Goal: Task Accomplishment & Management: Manage account settings

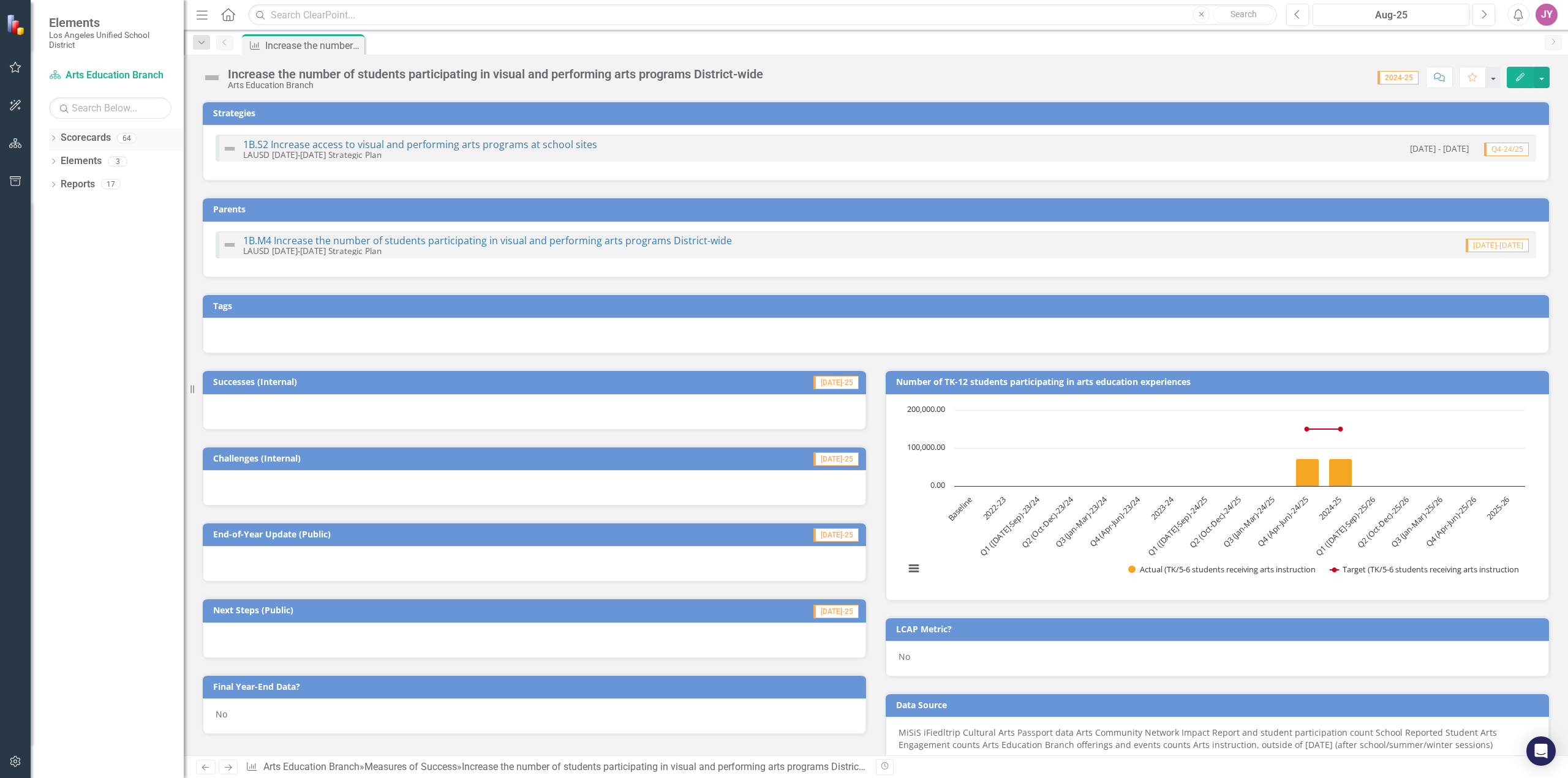
click at [53, 130] on div "Dropdown Scorecards 64" at bounding box center [116, 139] width 134 height 23
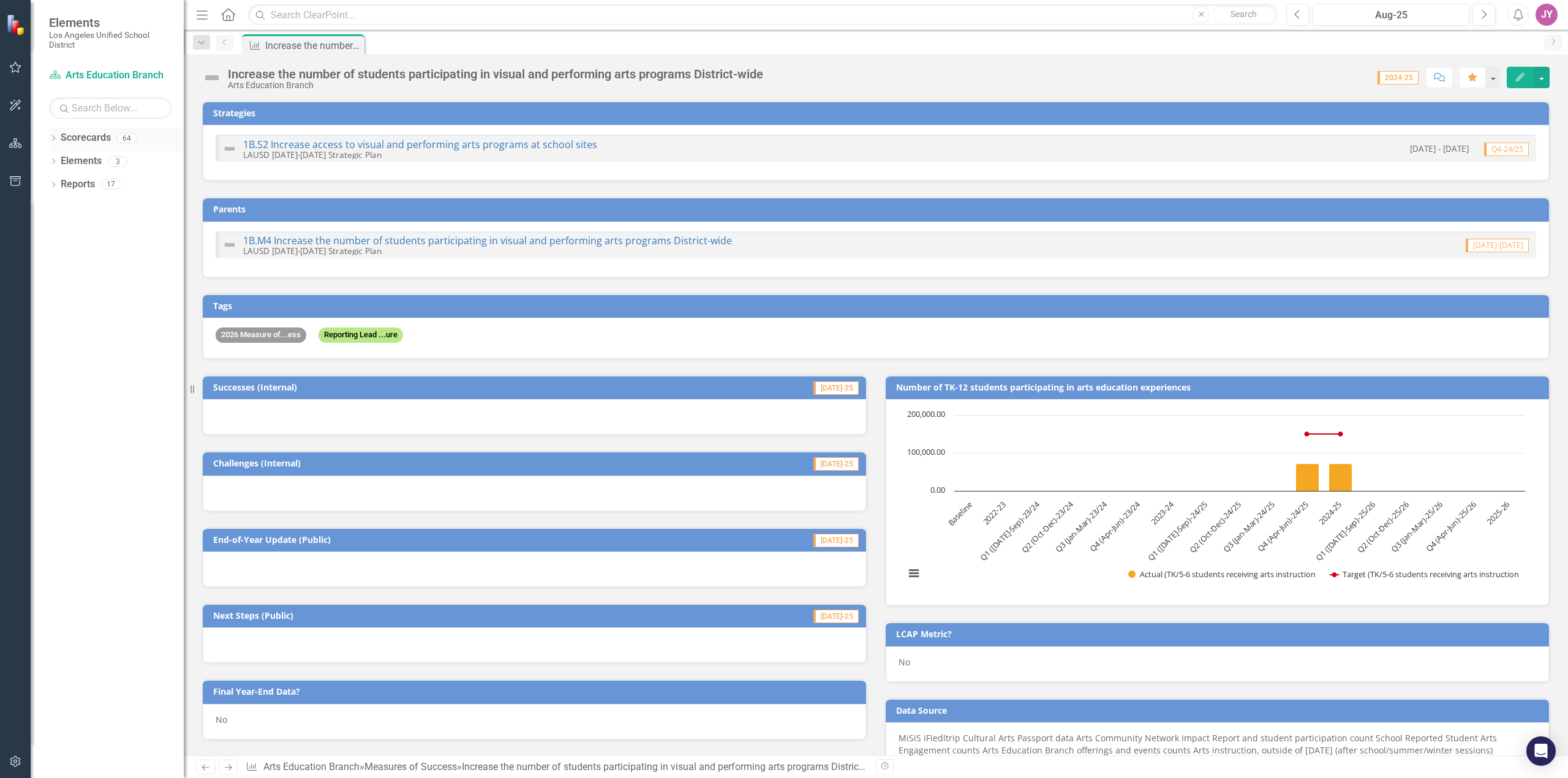
click at [56, 142] on icon "Dropdown" at bounding box center [53, 139] width 8 height 7
click at [63, 161] on icon "Dropdown" at bounding box center [59, 161] width 9 height 8
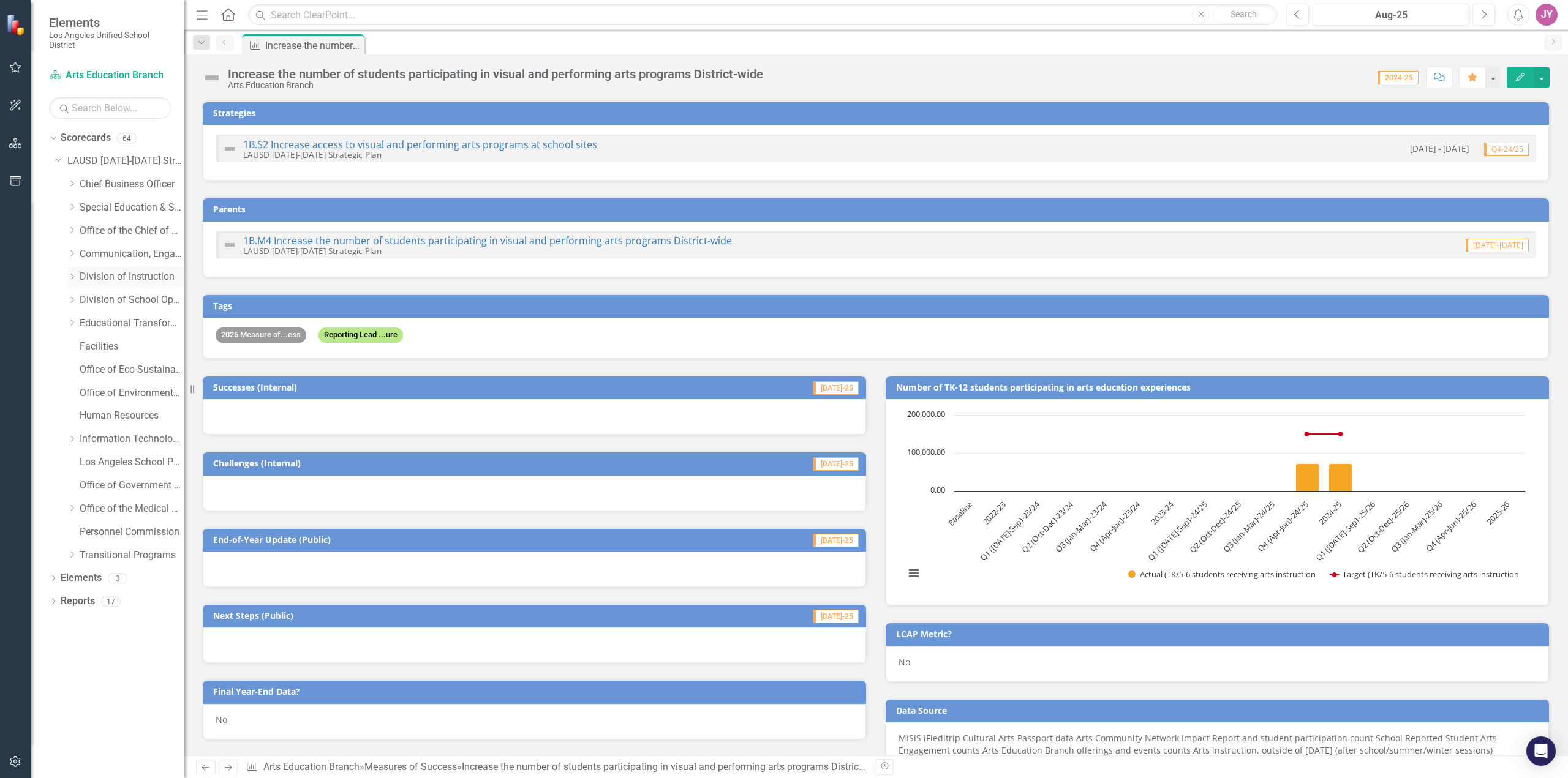
click at [119, 270] on div "Dropdown Division of Instruction" at bounding box center [125, 277] width 116 height 20
click at [74, 277] on icon "Dropdown" at bounding box center [72, 277] width 9 height 8
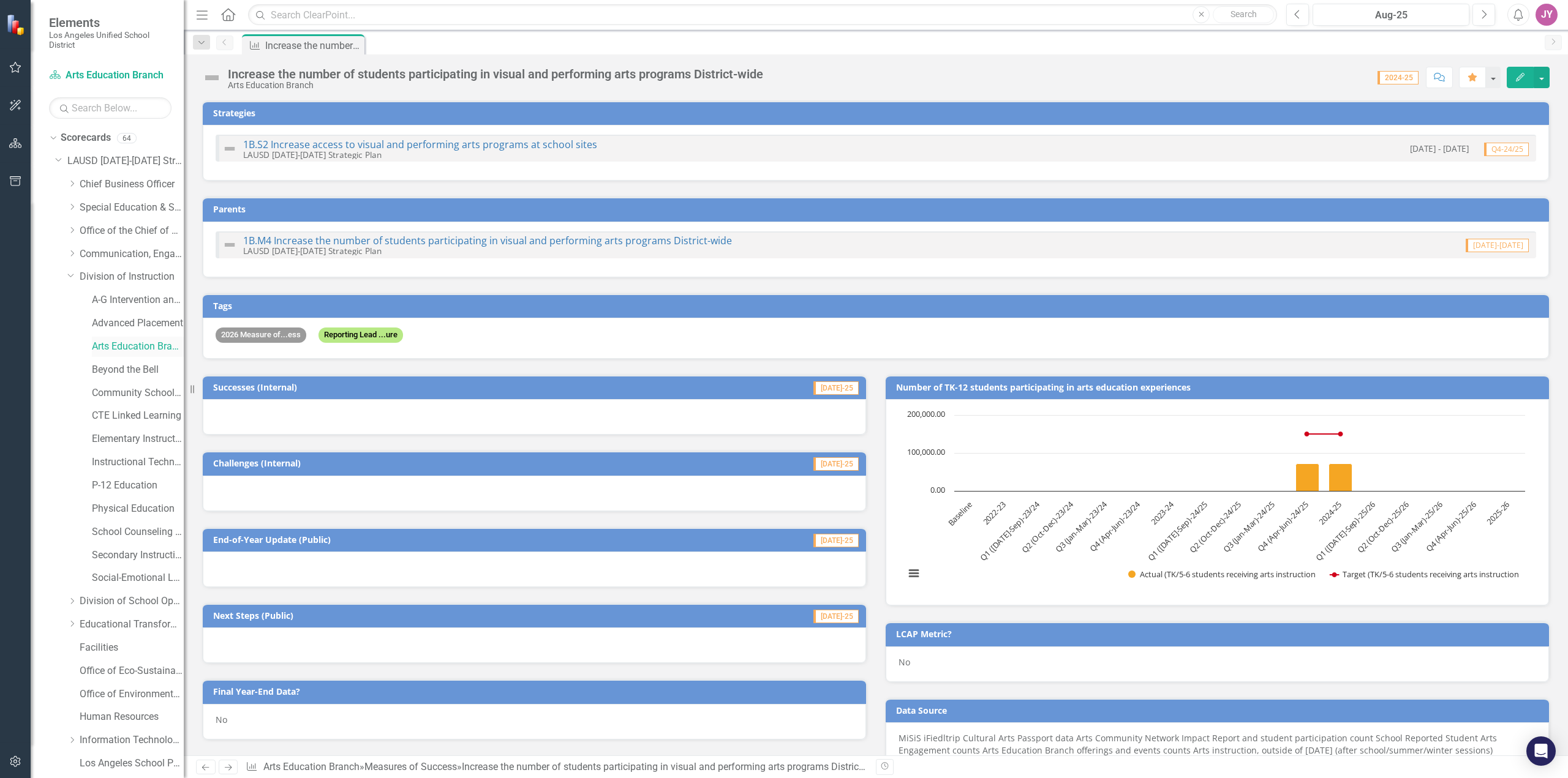
click at [124, 345] on link "Arts Education Branch" at bounding box center [138, 347] width 92 height 14
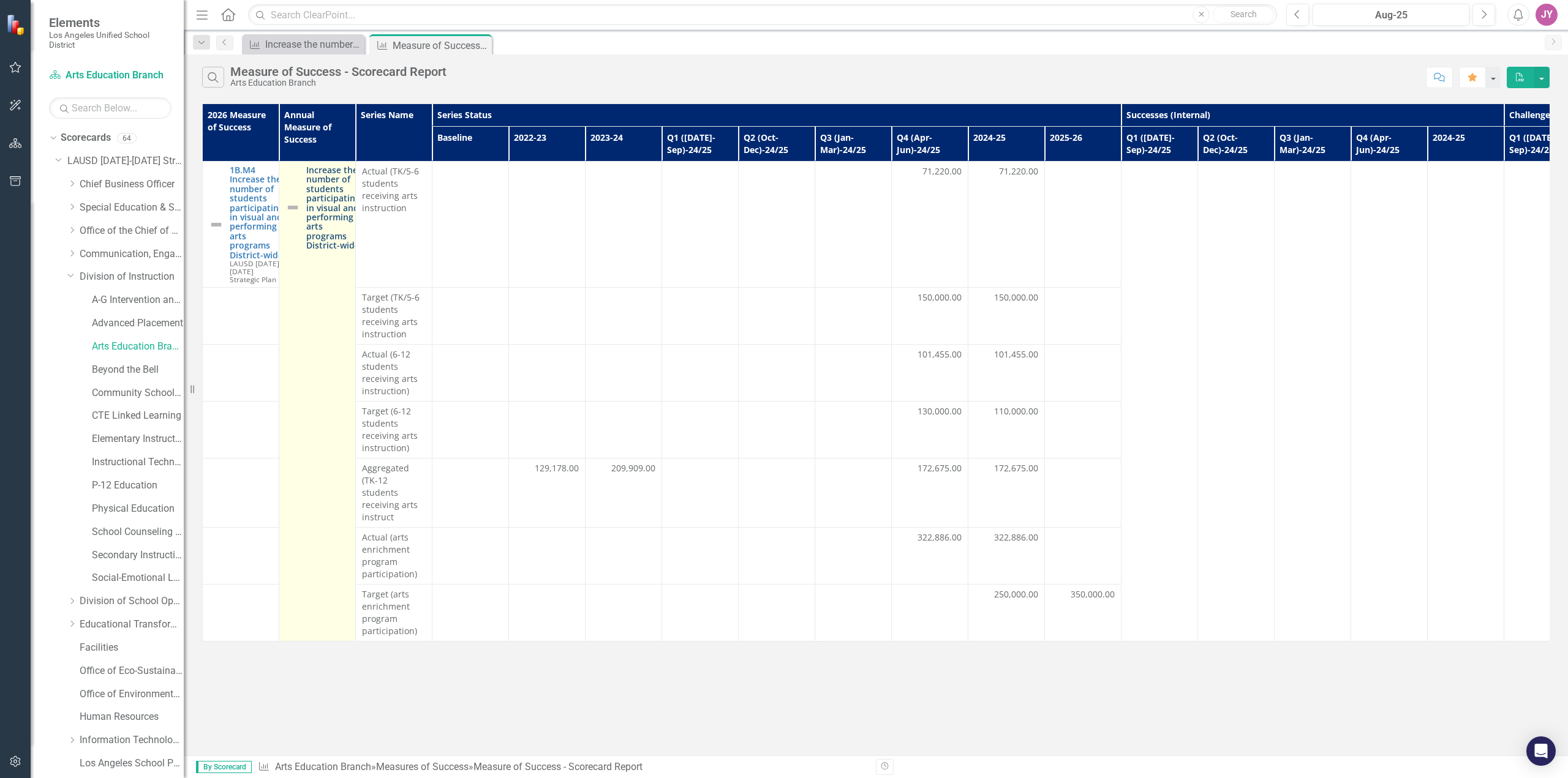
click at [337, 204] on link "Increase the number of students participating in visual and performing arts pro…" at bounding box center [332, 208] width 54 height 85
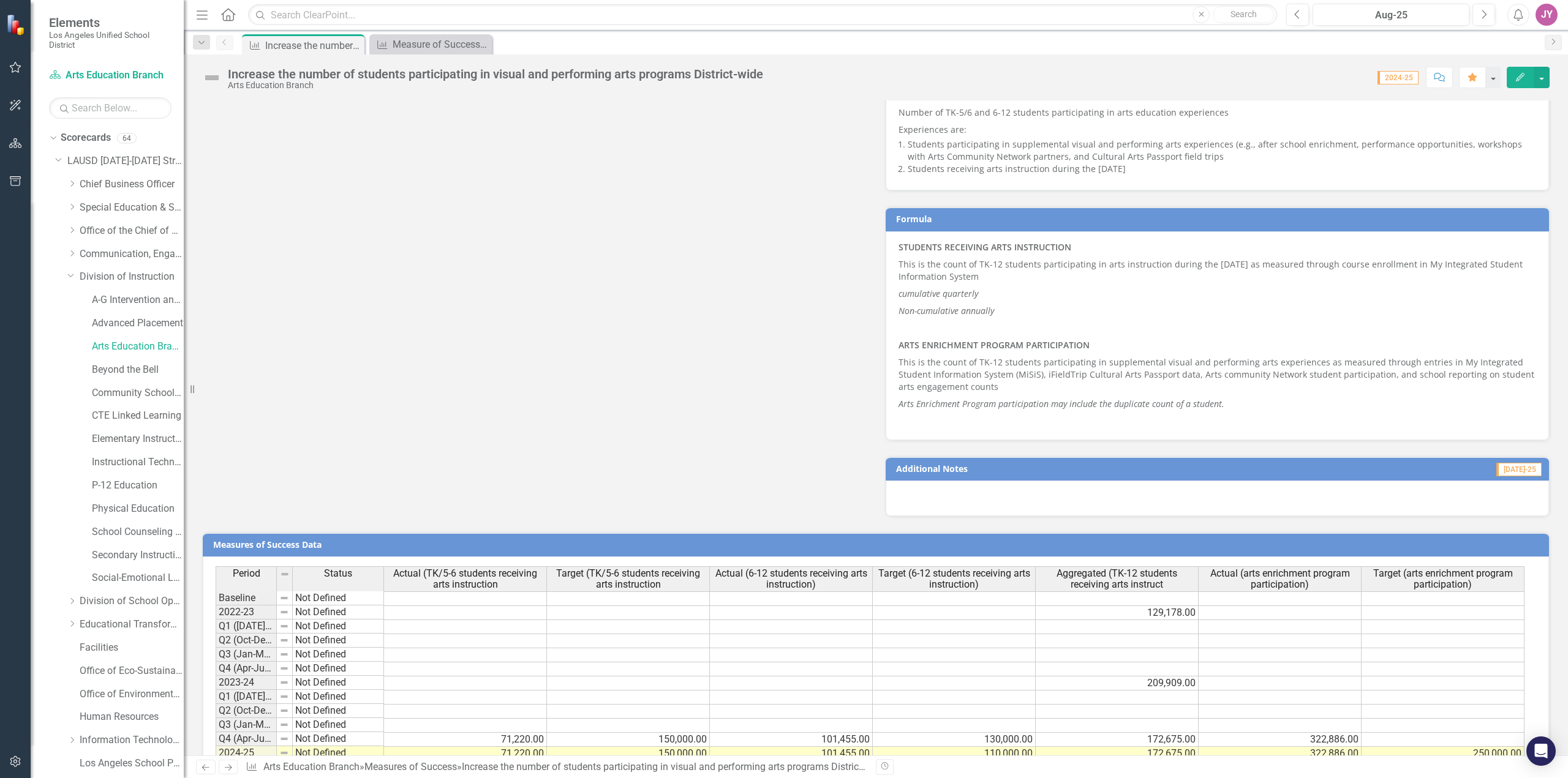
scroll to position [820, 0]
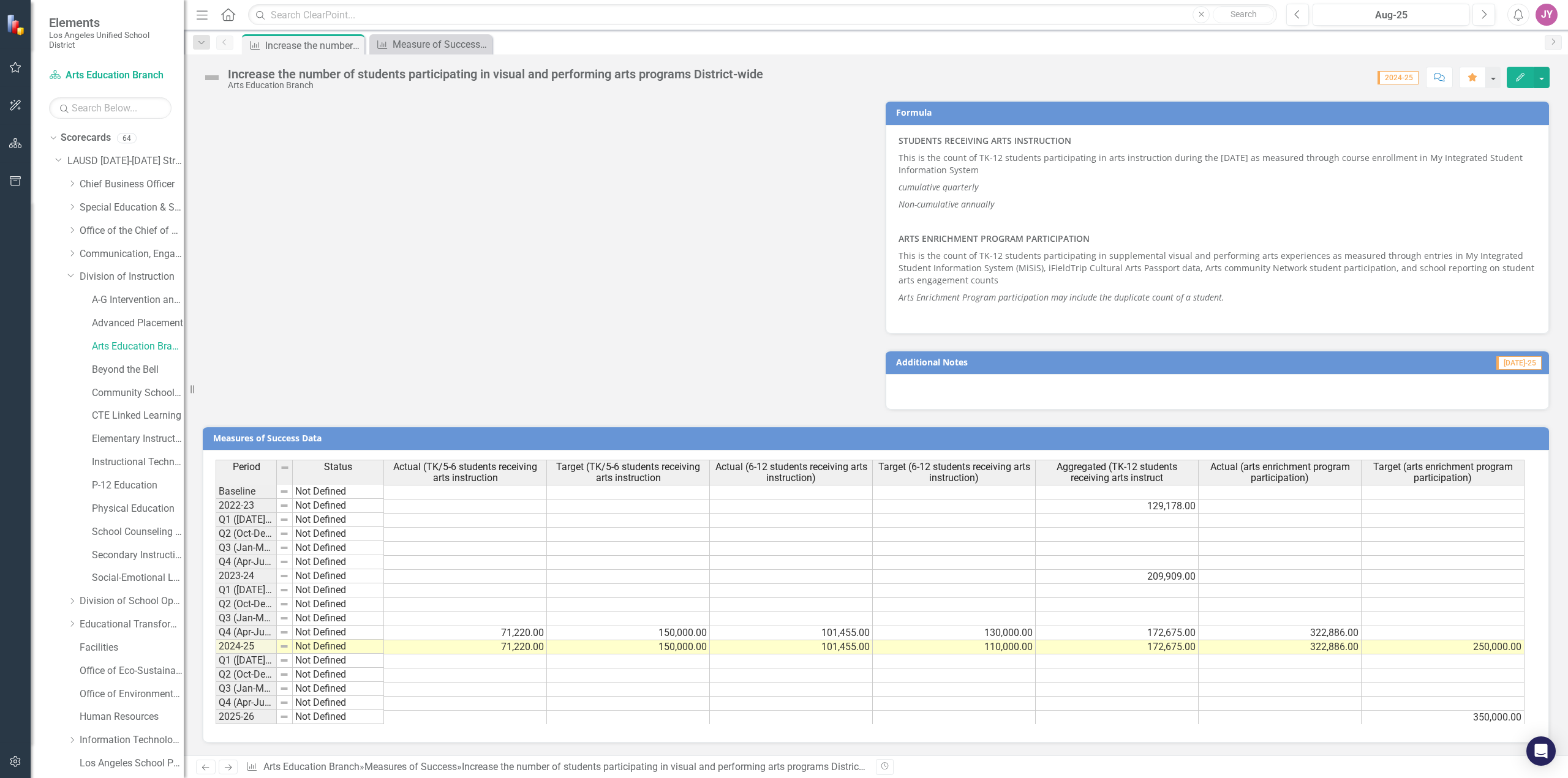
click at [660, 719] on td at bounding box center [629, 717] width 163 height 14
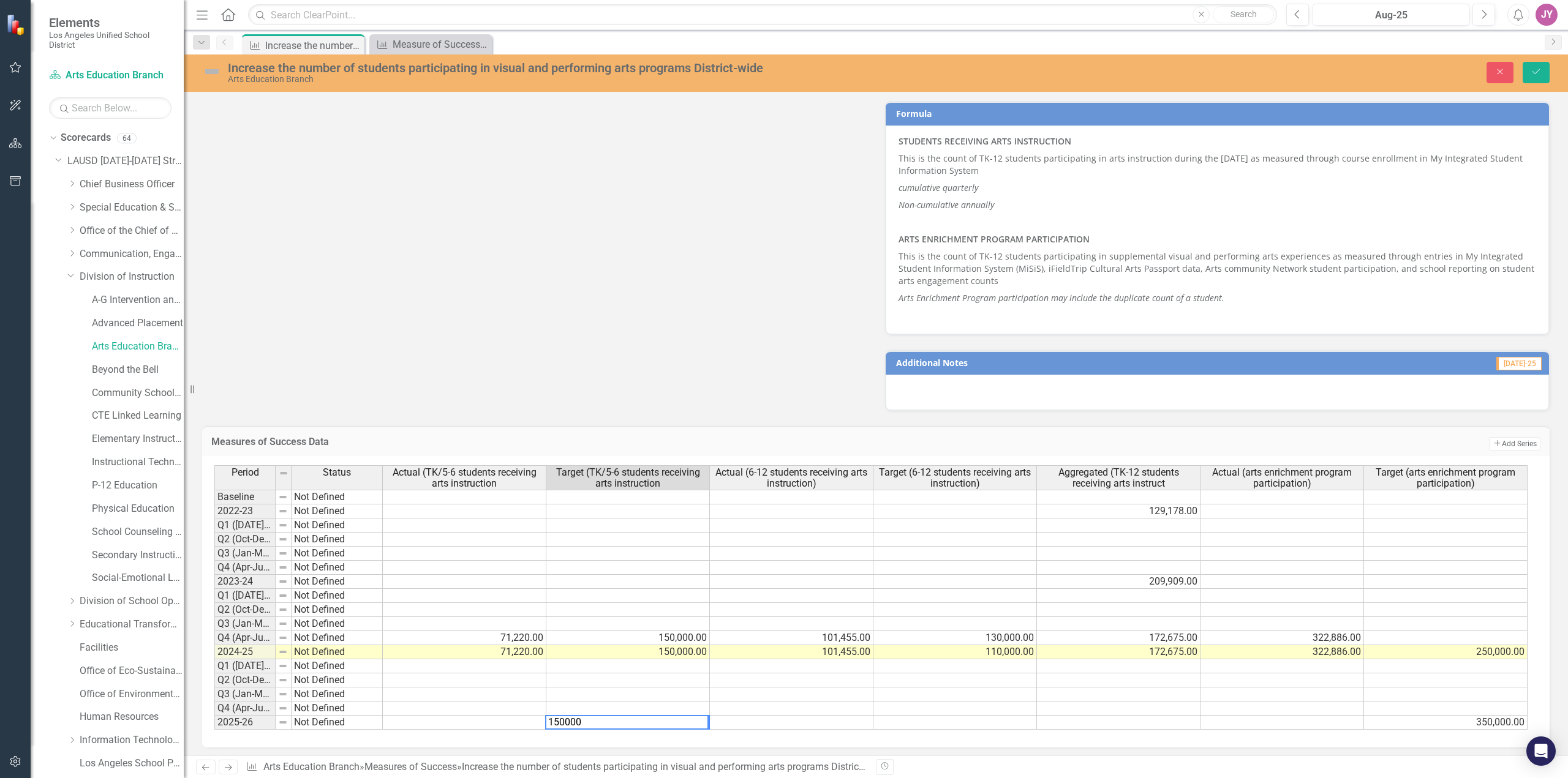
type textarea "150000"
click at [215, 715] on div "Period Status Actual (TK/5-6 students receiving arts instruction Target (TK/5-6…" at bounding box center [215, 598] width 0 height 265
click at [1003, 725] on td at bounding box center [955, 722] width 164 height 14
type textarea "110000"
click at [1097, 723] on td at bounding box center [1119, 722] width 164 height 14
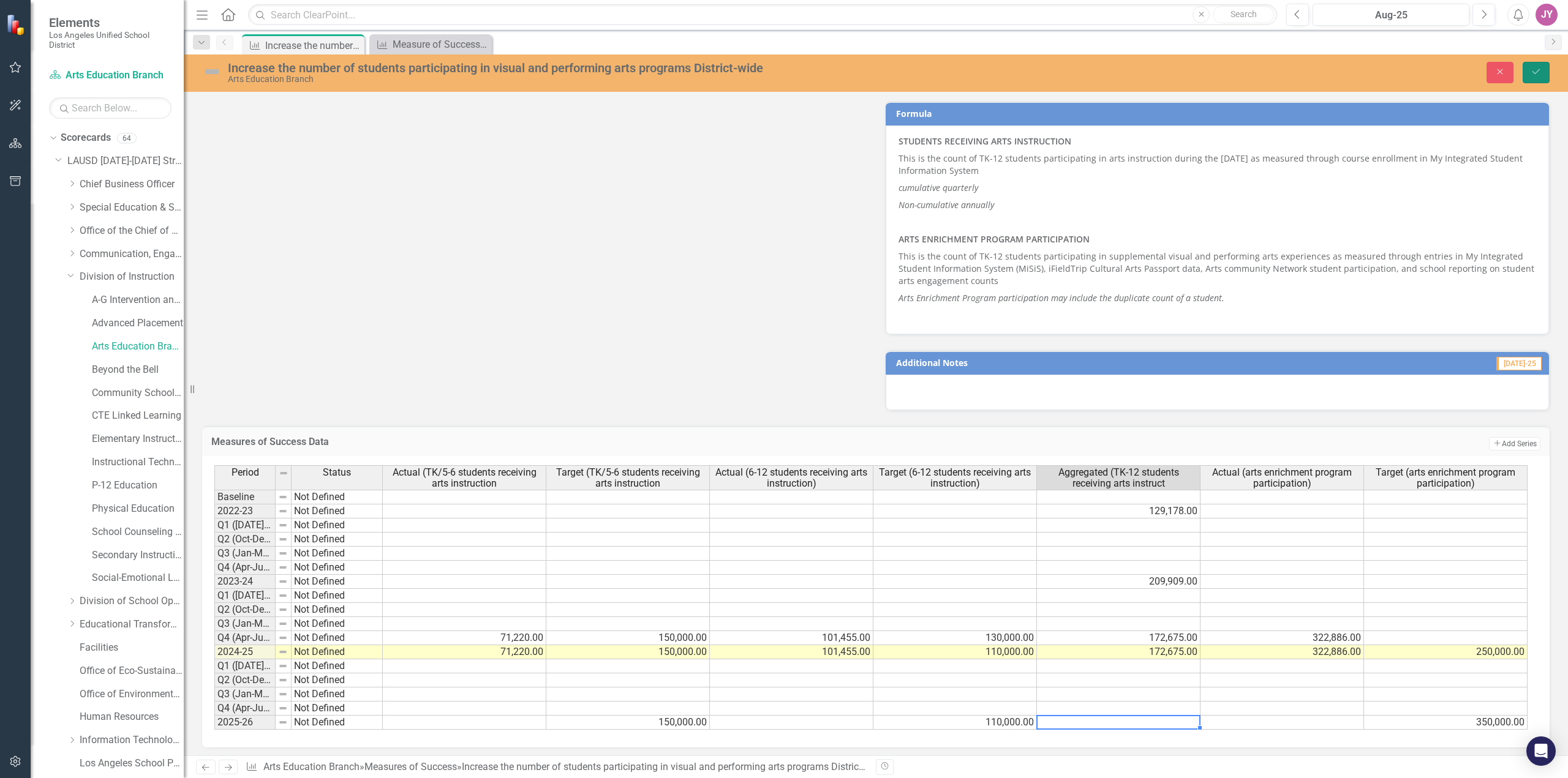
click at [1537, 68] on icon "Save" at bounding box center [1536, 72] width 11 height 8
